Goal: Task Accomplishment & Management: Manage account settings

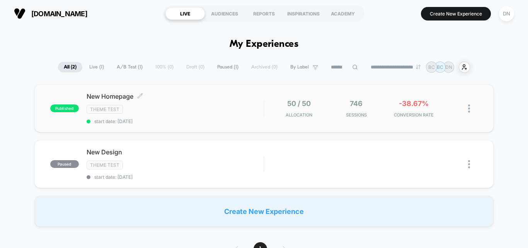
click at [195, 105] on div "Theme Test" at bounding box center [175, 109] width 177 height 9
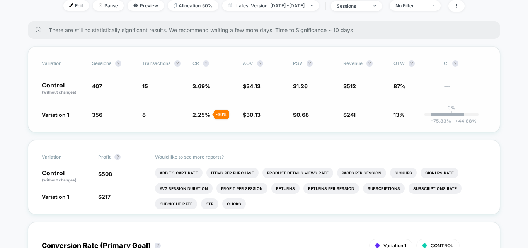
scroll to position [116, 0]
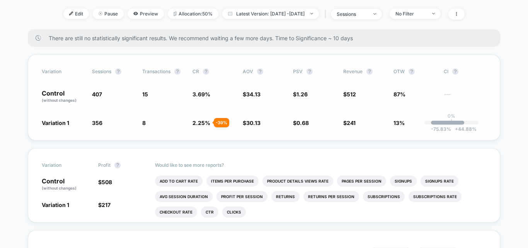
click at [87, 121] on div "Variation 1 356 - 12.5 % 8 - 39 % 2.25 % - 39 % $ 30.13 - 11.7 % $ 0.68 - 46.2 …" at bounding box center [264, 123] width 444 height 8
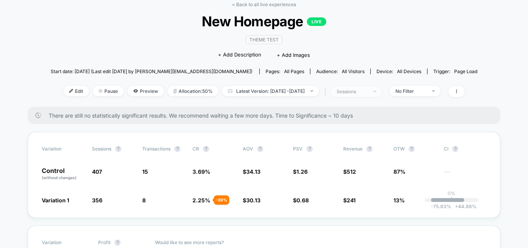
click at [382, 92] on span "sessions" at bounding box center [356, 91] width 51 height 10
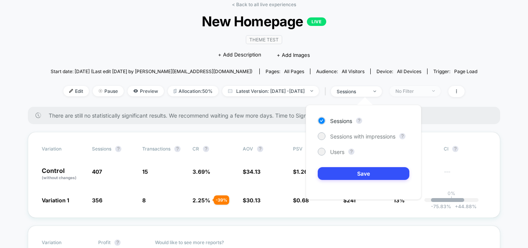
click at [426, 91] on div "No Filter" at bounding box center [410, 91] width 31 height 6
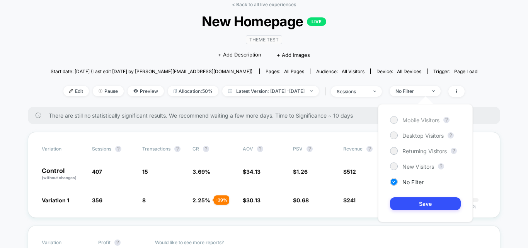
click at [422, 121] on span "Mobile Visitors" at bounding box center [420, 120] width 37 height 7
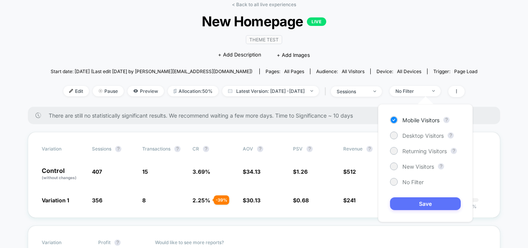
click at [427, 206] on button "Save" at bounding box center [425, 203] width 71 height 13
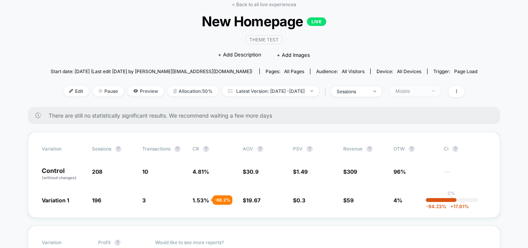
click at [419, 88] on div "Mobile" at bounding box center [410, 91] width 31 height 6
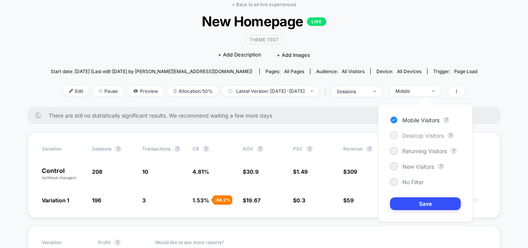
click at [418, 134] on span "Desktop Visitors" at bounding box center [422, 135] width 41 height 7
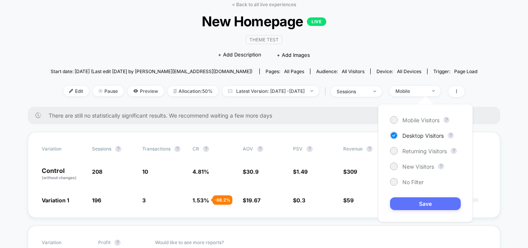
click at [416, 202] on button "Save" at bounding box center [425, 203] width 71 height 13
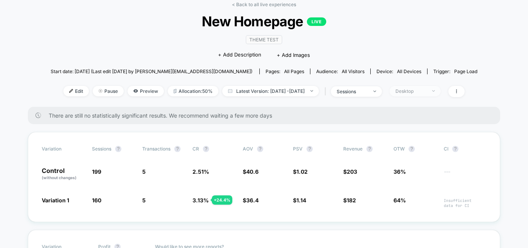
click at [416, 93] on div "Desktop" at bounding box center [410, 91] width 31 height 6
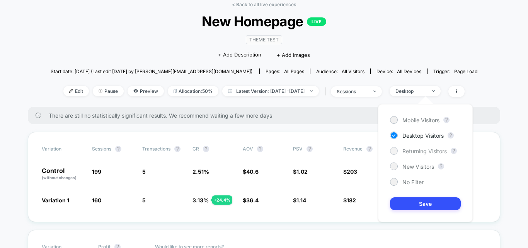
click at [425, 150] on span "Returning Visitors" at bounding box center [424, 151] width 44 height 7
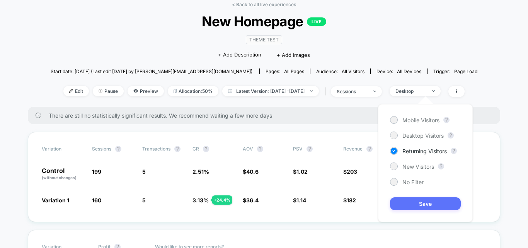
click at [414, 203] on button "Save" at bounding box center [425, 203] width 71 height 13
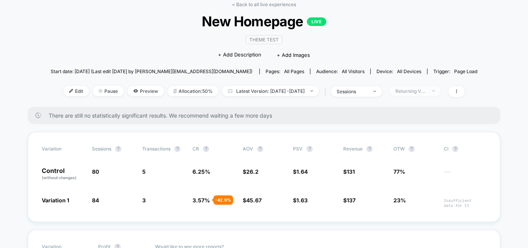
click at [426, 92] on div "Returning Visitors" at bounding box center [410, 91] width 31 height 6
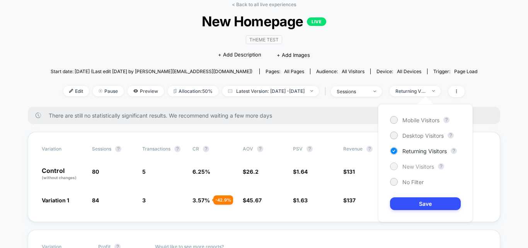
click at [415, 166] on span "New Visitors" at bounding box center [418, 166] width 32 height 7
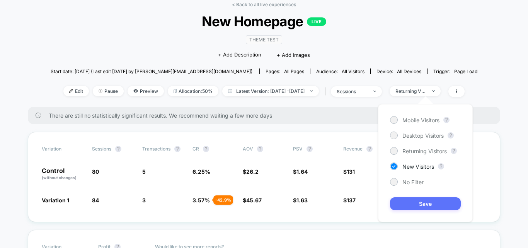
click at [414, 201] on button "Save" at bounding box center [425, 203] width 71 height 13
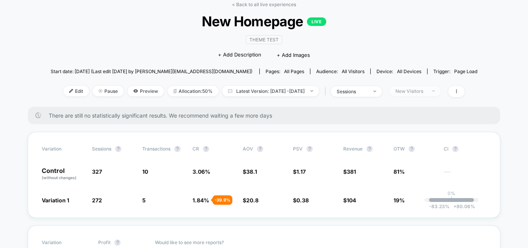
click at [426, 91] on div "New Visitors" at bounding box center [410, 91] width 31 height 6
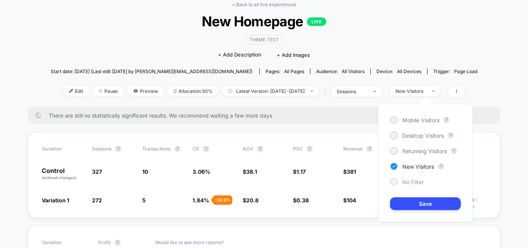
click at [413, 185] on span "No Filter" at bounding box center [412, 181] width 21 height 7
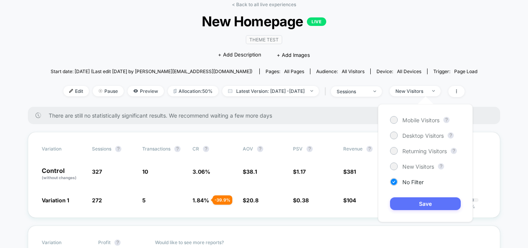
click at [420, 202] on button "Save" at bounding box center [425, 203] width 71 height 13
